Goal: Information Seeking & Learning: Find specific fact

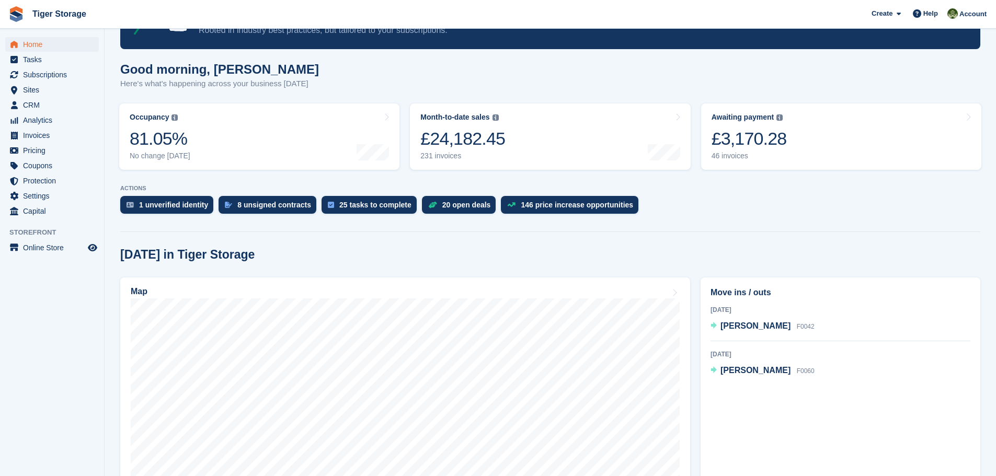
scroll to position [52, 0]
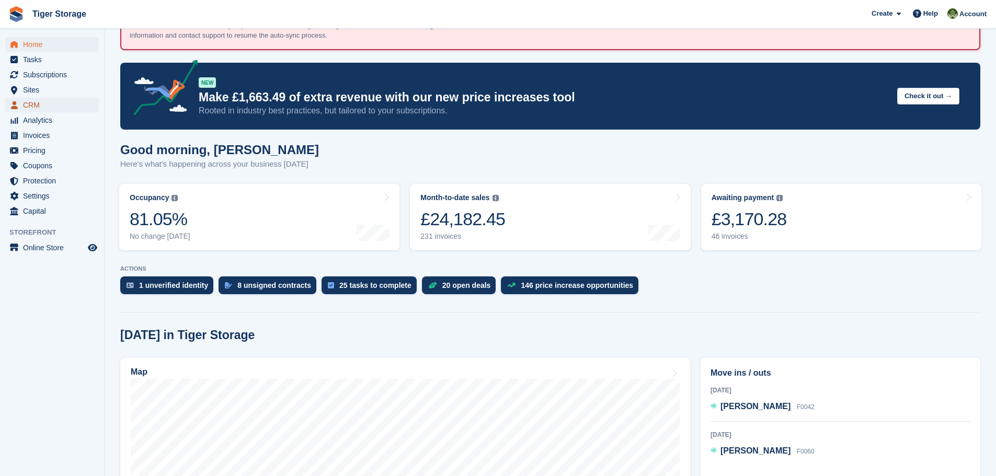
click at [52, 107] on span "CRM" at bounding box center [54, 105] width 63 height 15
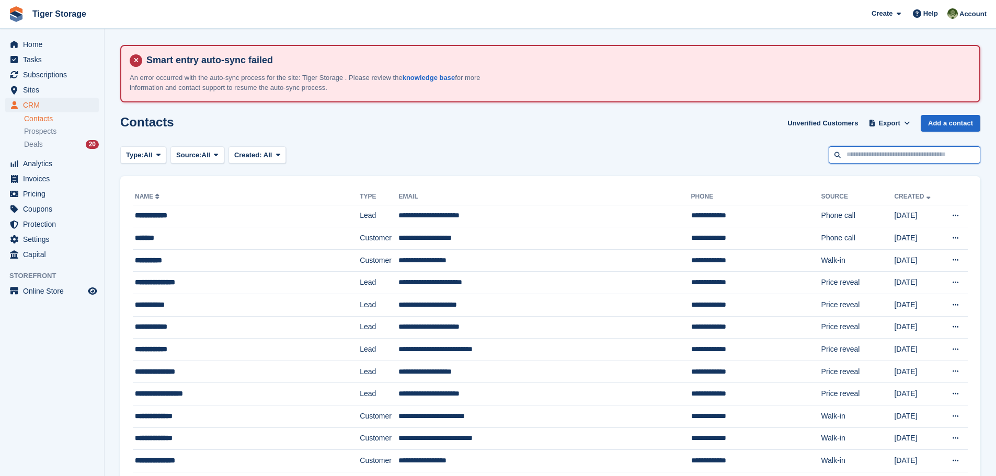
click at [851, 155] on input "text" at bounding box center [904, 154] width 152 height 17
type input "*****"
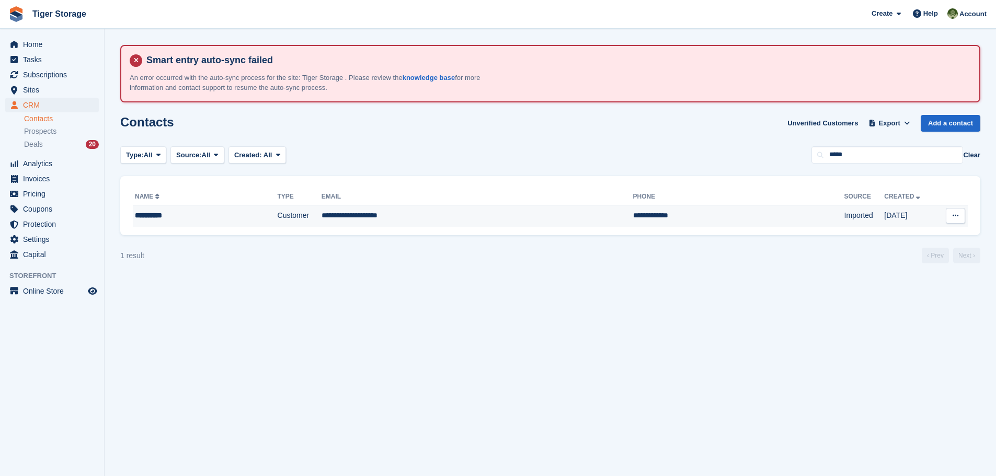
click at [367, 213] on td "**********" at bounding box center [477, 216] width 312 height 22
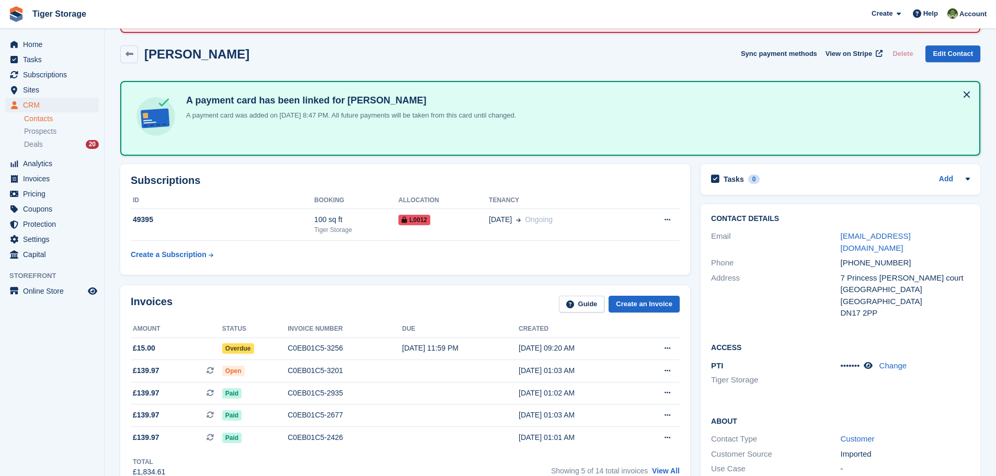
scroll to position [157, 0]
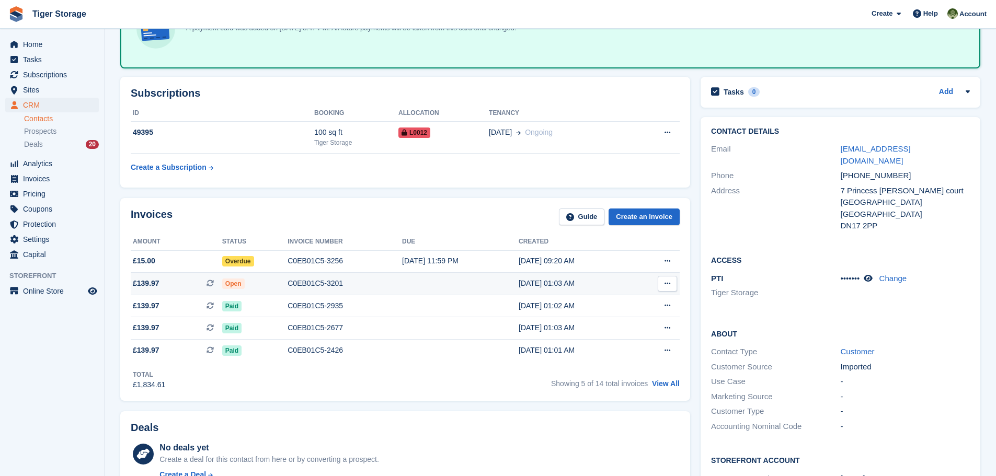
click at [320, 284] on div "C0EB01C5-3201" at bounding box center [344, 283] width 114 height 11
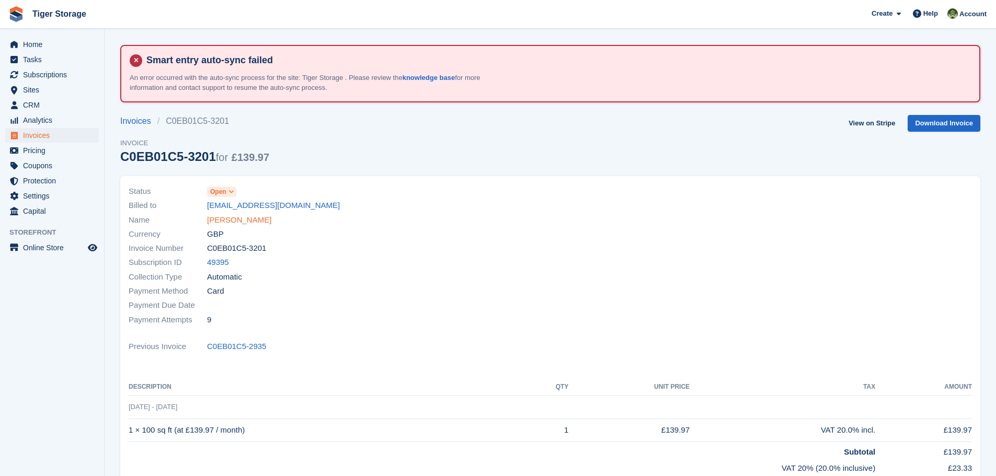
click at [225, 221] on link "Gail Huish" at bounding box center [239, 220] width 64 height 12
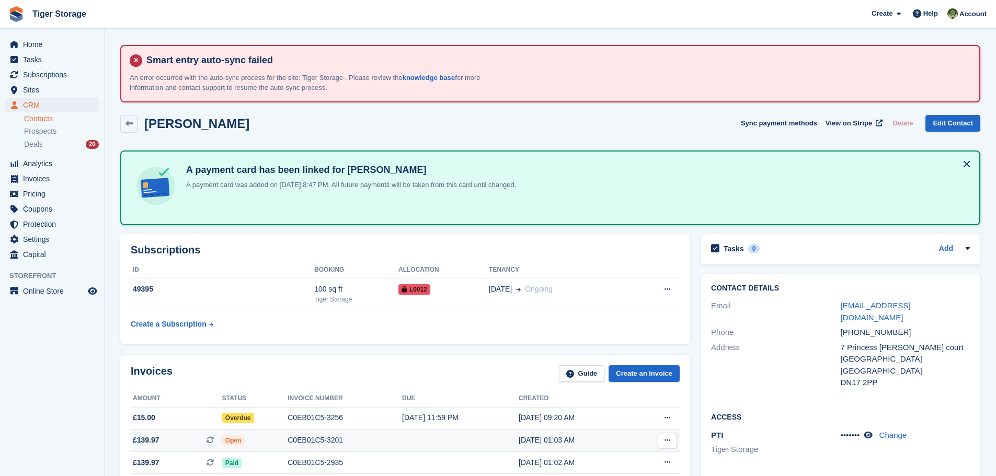
click at [317, 436] on div "C0EB01C5-3201" at bounding box center [344, 440] width 114 height 11
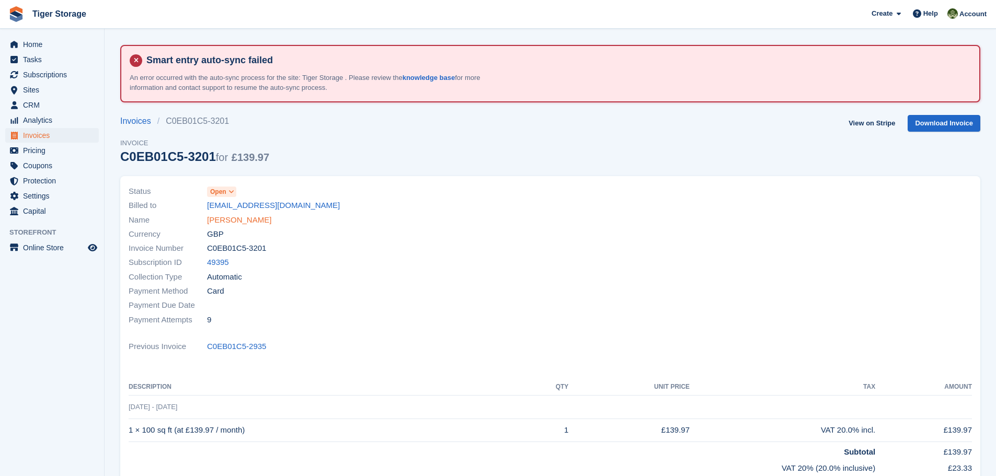
click at [229, 220] on link "[PERSON_NAME]" at bounding box center [239, 220] width 64 height 12
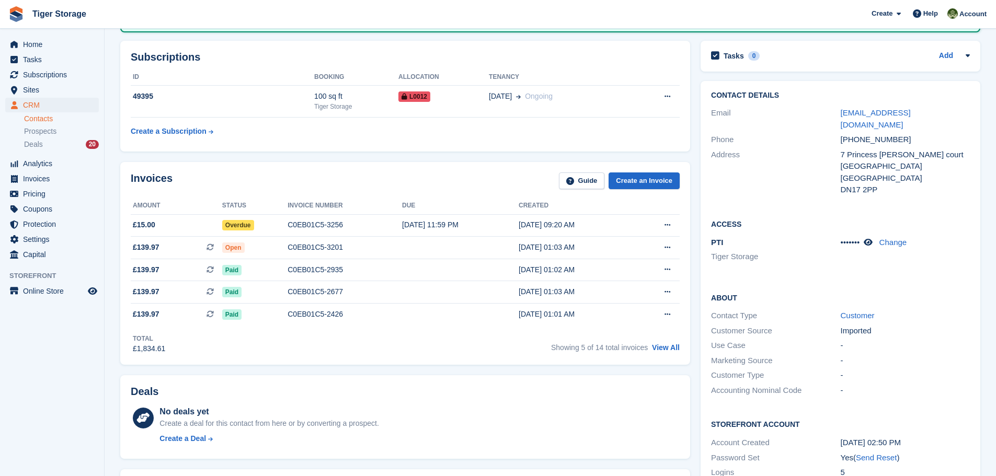
scroll to position [209, 0]
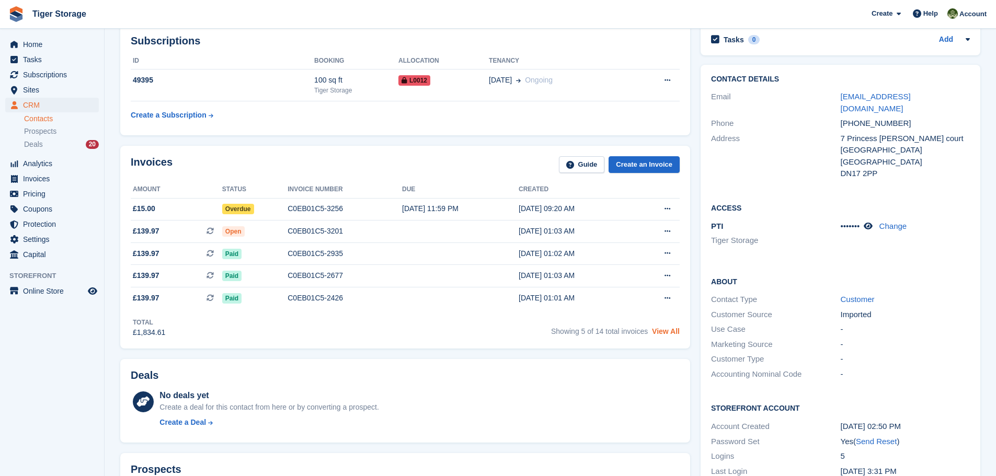
click at [667, 331] on link "View All" at bounding box center [666, 331] width 28 height 8
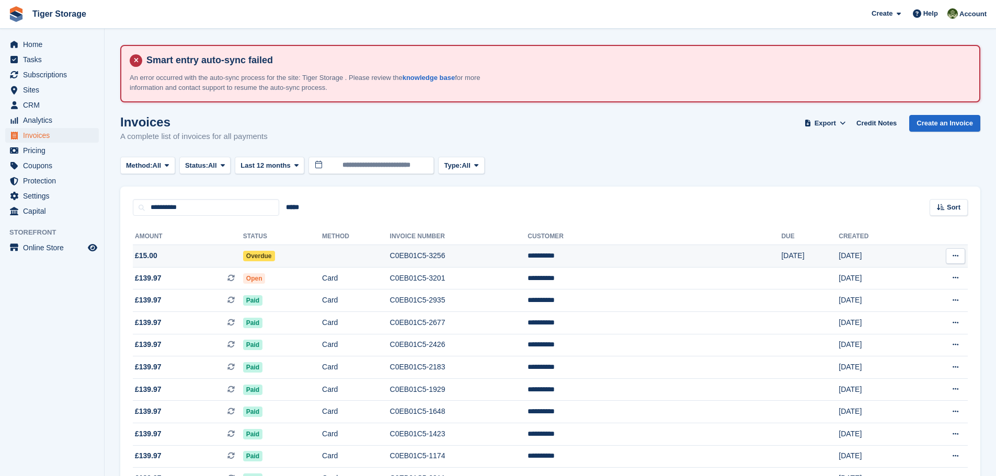
click at [613, 257] on td "**********" at bounding box center [653, 256] width 253 height 22
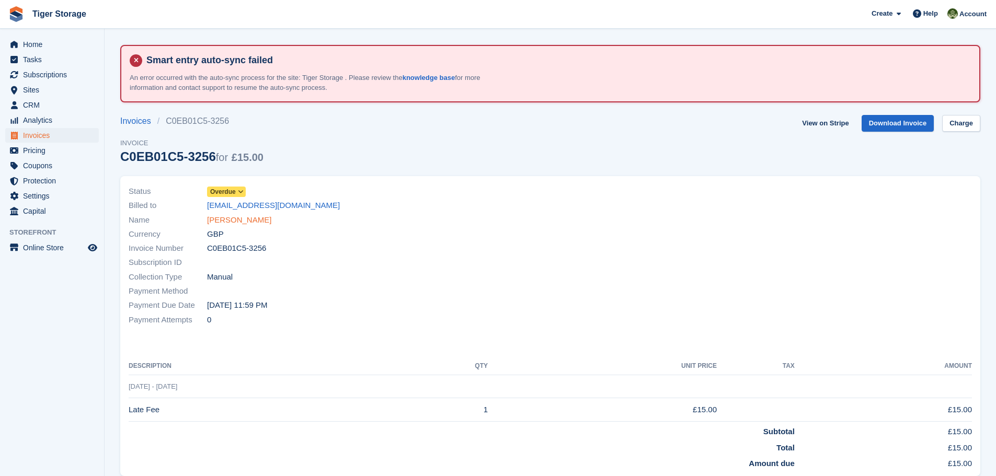
click at [229, 220] on link "[PERSON_NAME]" at bounding box center [239, 220] width 64 height 12
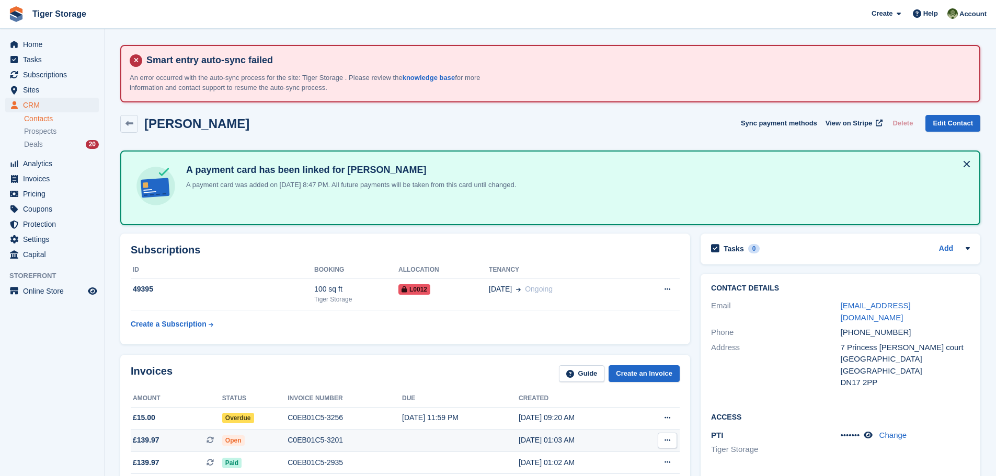
click at [309, 442] on div "C0EB01C5-3201" at bounding box center [344, 440] width 114 height 11
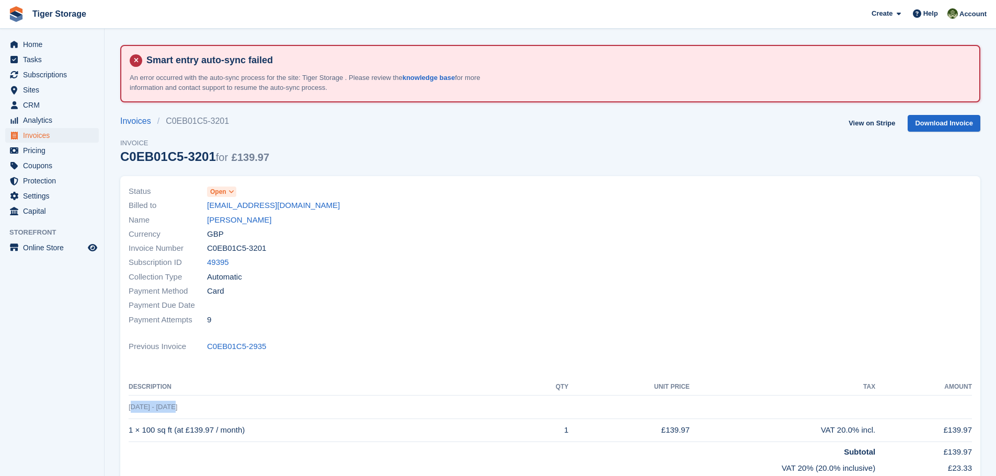
drag, startPoint x: 186, startPoint y: 405, endPoint x: 129, endPoint y: 411, distance: 57.3
click at [129, 411] on td "[DATE] - [DATE]" at bounding box center [550, 407] width 843 height 24
copy span "[DATE] - [DATE]"
click at [33, 103] on span "CRM" at bounding box center [54, 105] width 63 height 15
